Goal: Navigation & Orientation: Go to known website

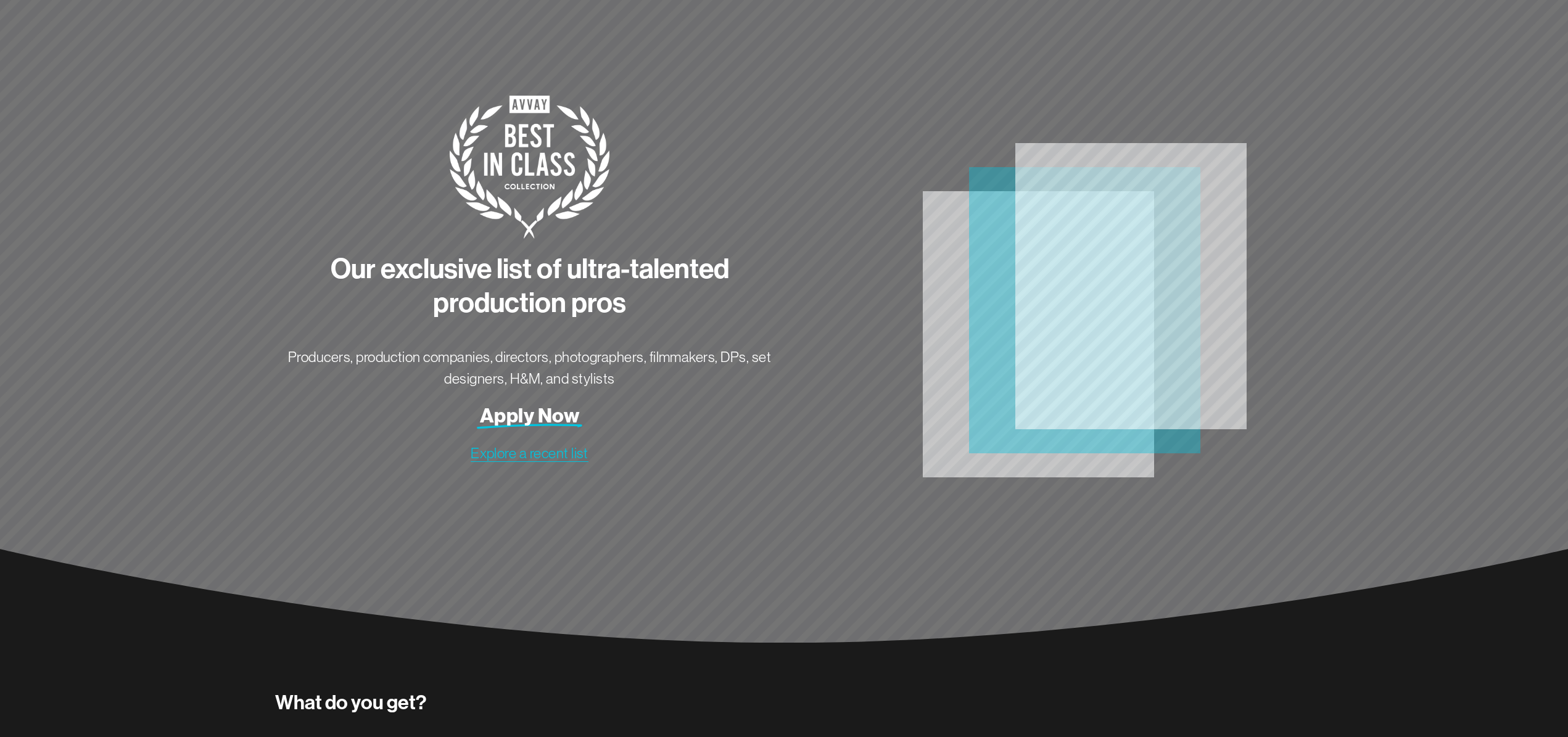
click at [574, 456] on span "Explore a recent list" at bounding box center [530, 453] width 118 height 16
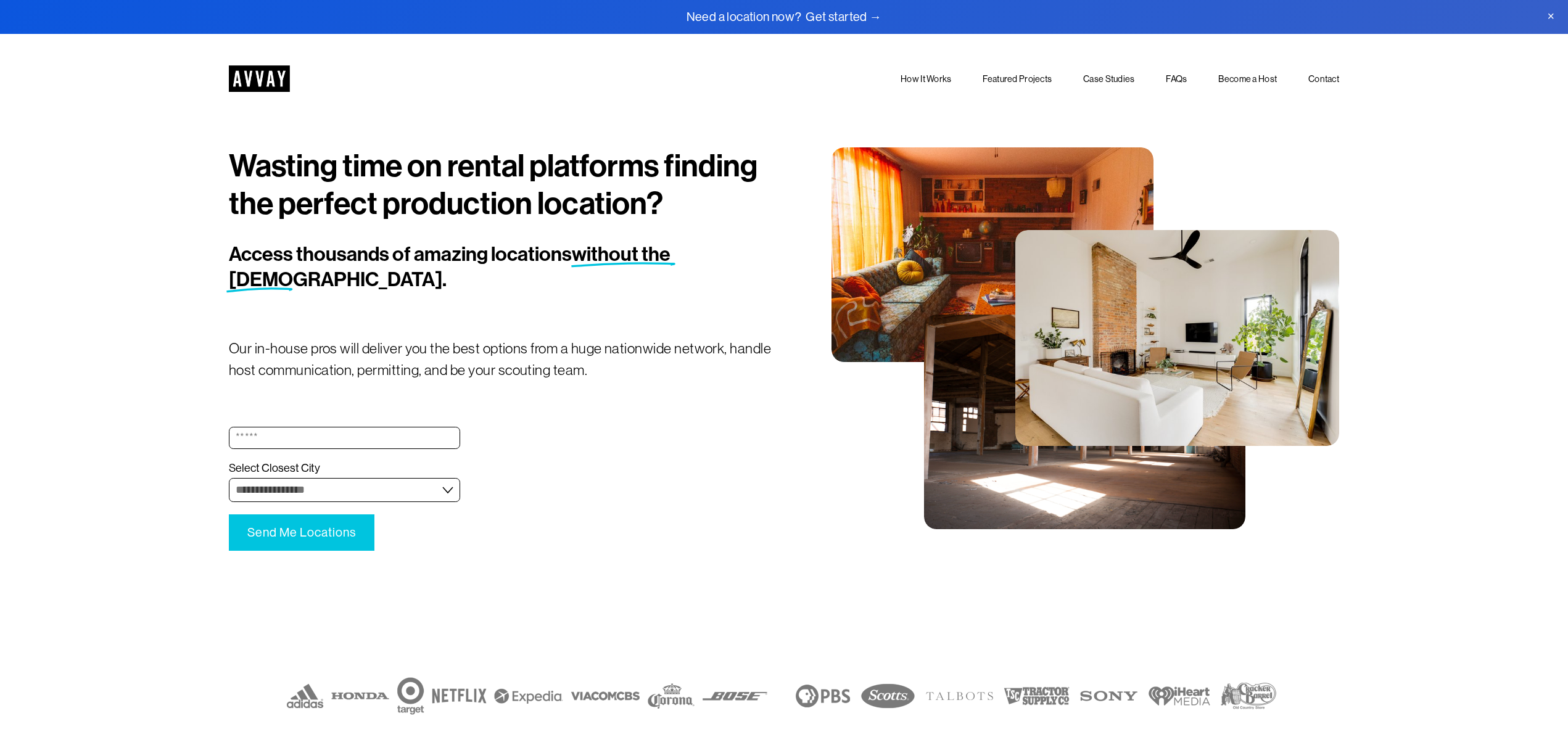
click at [955, 282] on div at bounding box center [992, 255] width 322 height 215
click at [1022, 493] on div at bounding box center [1085, 422] width 322 height 215
